Goal: Information Seeking & Learning: Check status

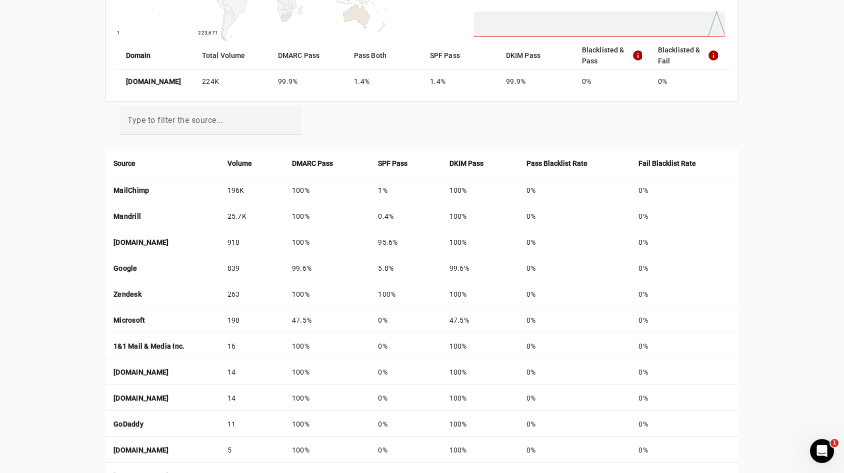
scroll to position [256, 0]
